Goal: Task Accomplishment & Management: Manage account settings

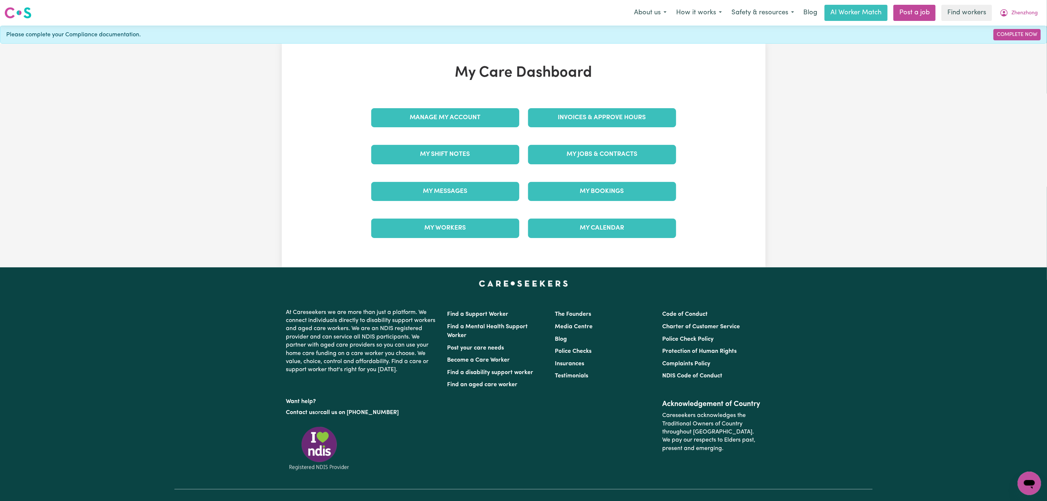
click at [605, 105] on div "Invoices & Approve Hours" at bounding box center [602, 117] width 157 height 37
click at [605, 121] on link "Invoices & Approve Hours" at bounding box center [602, 117] width 148 height 19
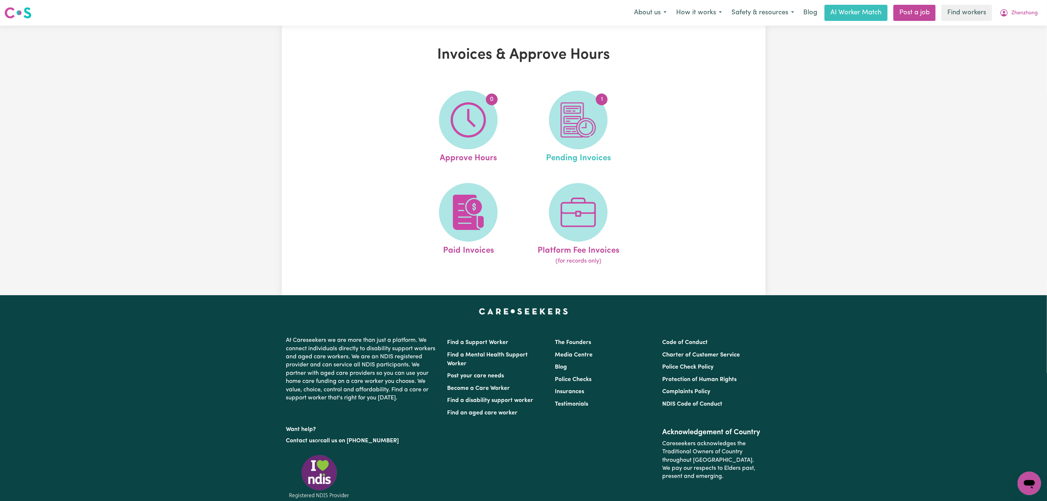
click at [602, 91] on link "1 Pending Invoices" at bounding box center [579, 128] width 106 height 74
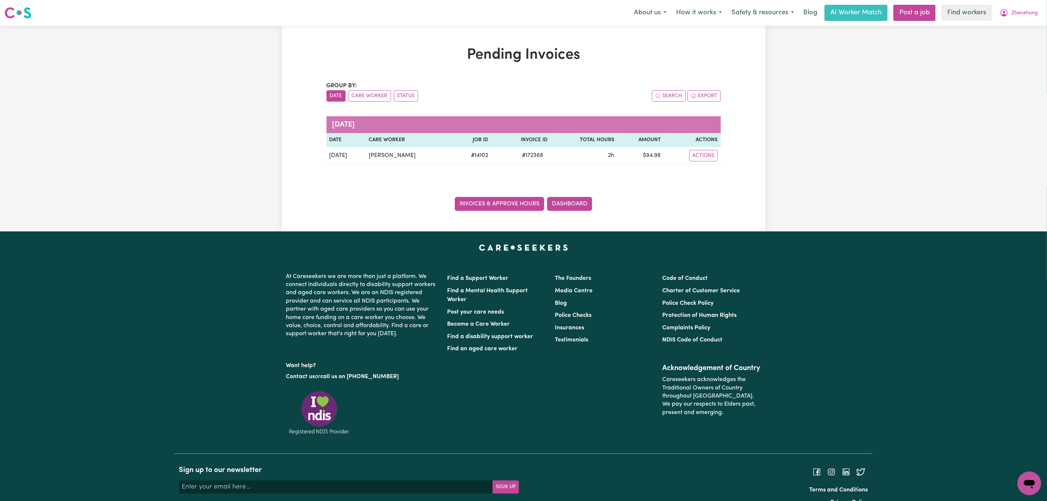
click at [481, 208] on link "Invoices & Approve Hours" at bounding box center [499, 204] width 89 height 14
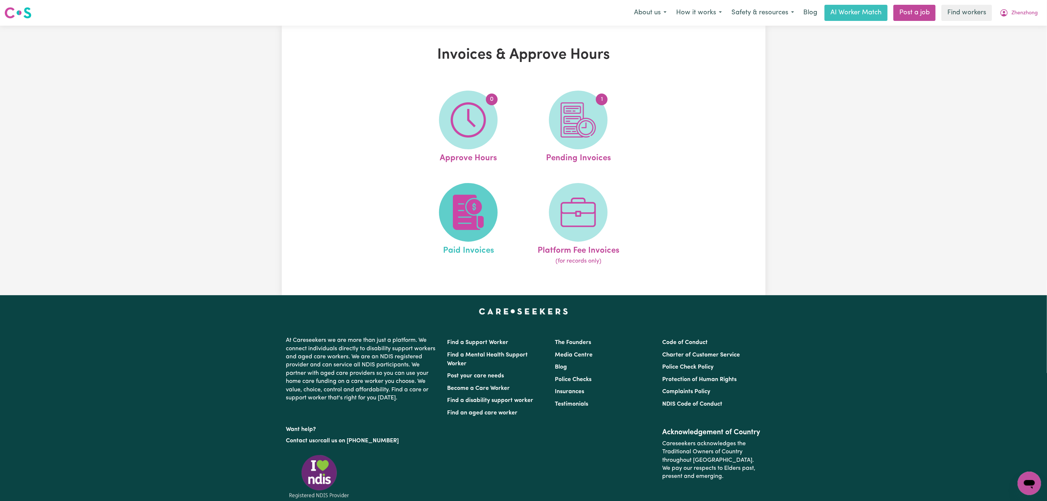
click at [453, 233] on span at bounding box center [468, 212] width 59 height 59
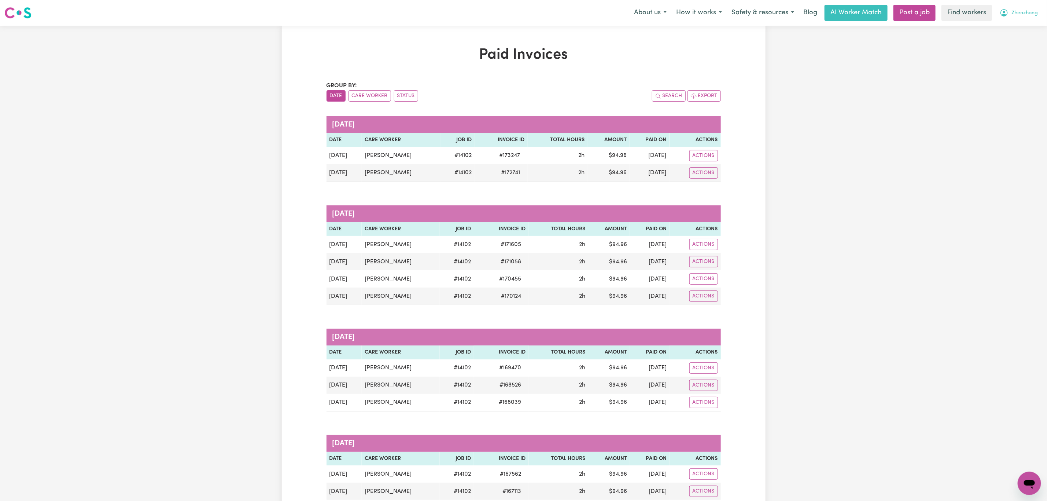
click at [1028, 9] on button "Zhenzhong" at bounding box center [1019, 12] width 48 height 15
click at [1017, 27] on link "My Dashboard" at bounding box center [1014, 29] width 58 height 14
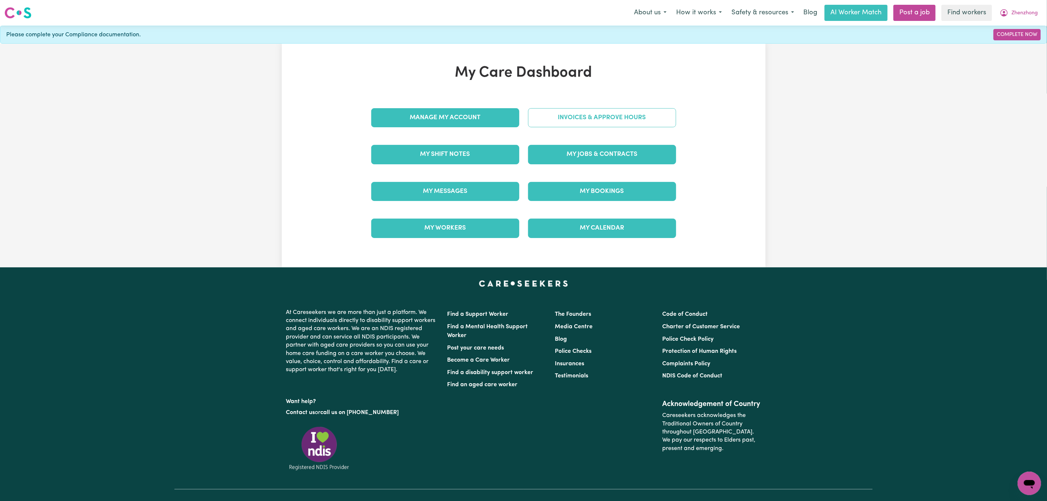
click at [569, 119] on link "Invoices & Approve Hours" at bounding box center [602, 117] width 148 height 19
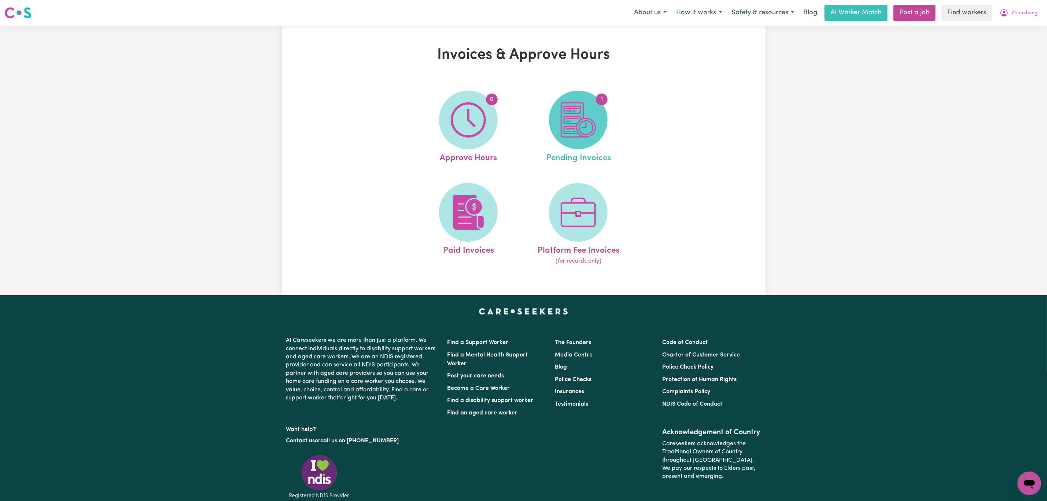
click at [564, 125] on img at bounding box center [578, 119] width 35 height 35
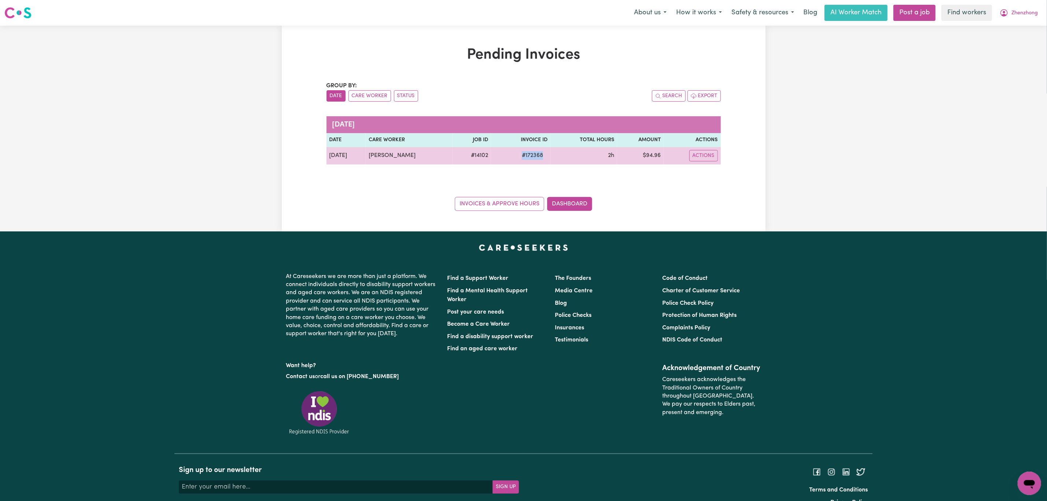
drag, startPoint x: 550, startPoint y: 151, endPoint x: 494, endPoint y: 155, distance: 56.2
click at [494, 155] on tr "[DATE] [PERSON_NAME] # 14102 # 172368 2h $ 94.96 Actions" at bounding box center [524, 156] width 394 height 18
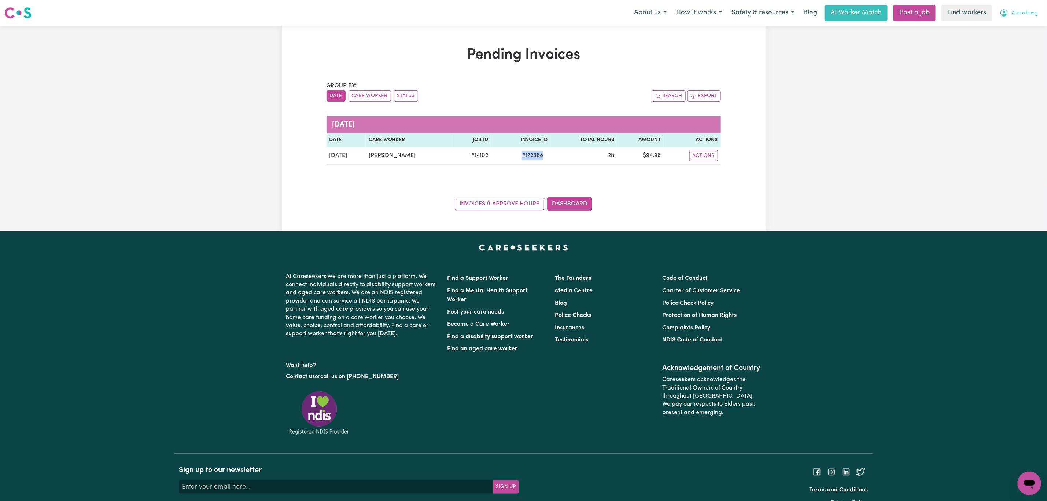
click at [1019, 11] on span "Zhenzhong" at bounding box center [1025, 13] width 26 height 8
click at [1011, 38] on link "Logout" at bounding box center [1014, 42] width 58 height 14
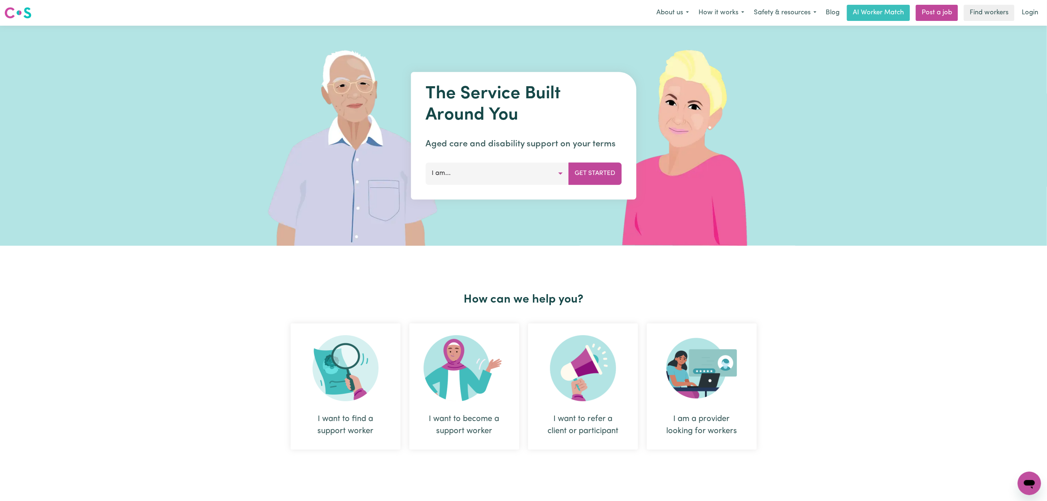
click at [1035, 12] on link "Login" at bounding box center [1029, 13] width 25 height 16
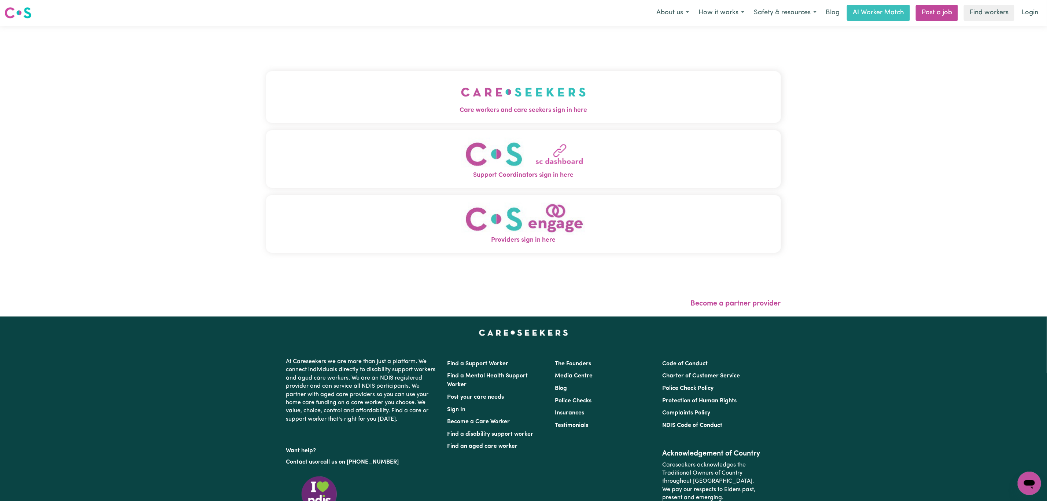
click at [351, 100] on button "Care workers and care seekers sign in here" at bounding box center [523, 96] width 515 height 51
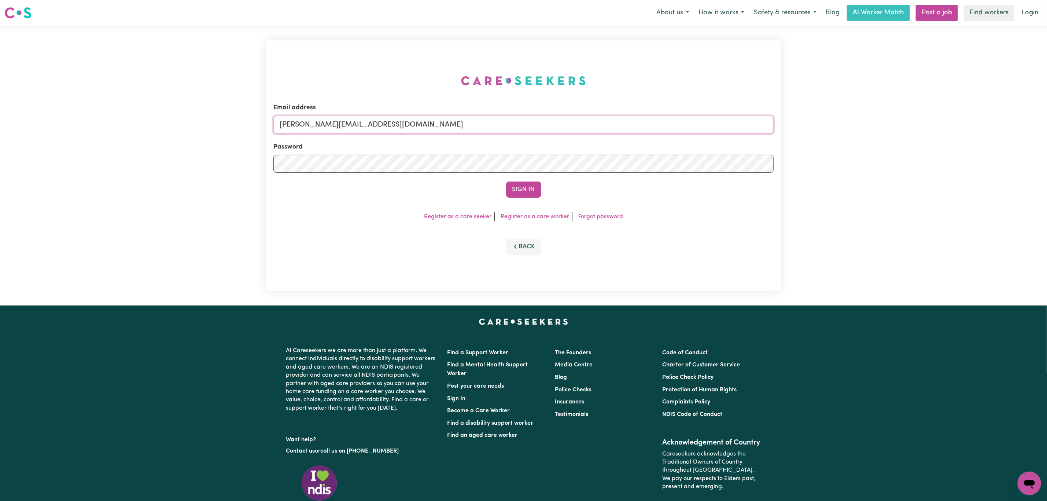
click at [362, 123] on input "[PERSON_NAME][EMAIL_ADDRESS][DOMAIN_NAME]" at bounding box center [523, 125] width 500 height 18
drag, startPoint x: 319, startPoint y: 124, endPoint x: 545, endPoint y: 138, distance: 225.9
click at [545, 117] on input "[EMAIL_ADDRESS][PERSON_NAME][DOMAIN_NAME]" at bounding box center [523, 125] width 500 height 18
type input "[EMAIL_ADDRESS][DOMAIN_NAME]"
click at [528, 185] on button "Sign In" at bounding box center [523, 189] width 35 height 16
